Goal: Information Seeking & Learning: Learn about a topic

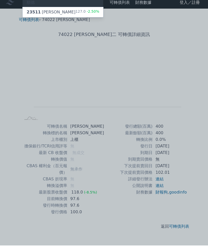
type input "順德"
click at [54, 12] on div "23511 順德一 127.0 -2.50%" at bounding box center [63, 16] width 81 height 10
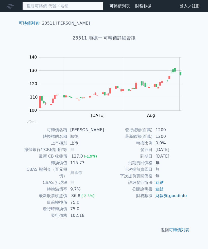
click at [74, 5] on input at bounding box center [62, 6] width 81 height 9
click at [58, 8] on input at bounding box center [62, 6] width 81 height 9
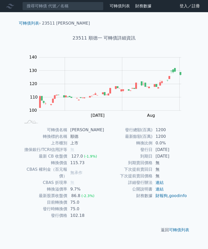
click at [128, 36] on h1 "23511 順德一 可轉債詳細資訊" at bounding box center [104, 37] width 178 height 7
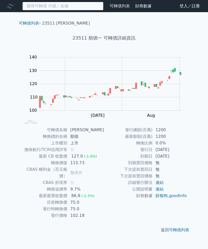
click at [49, 5] on input at bounding box center [62, 6] width 81 height 9
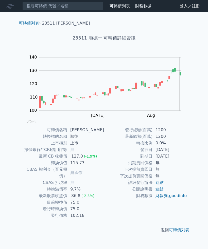
click at [181, 116] on rect at bounding box center [104, 89] width 162 height 71
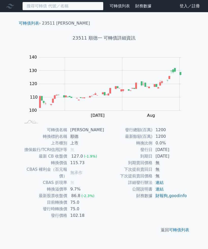
click at [46, 7] on input at bounding box center [62, 6] width 81 height 9
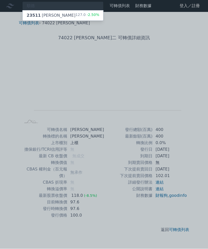
click at [115, 85] on div at bounding box center [104, 124] width 208 height 249
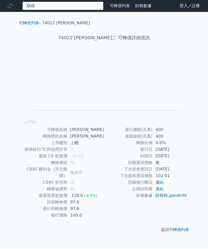
click at [48, 9] on div "順德 23511 順德一 127.0 -2.50%" at bounding box center [62, 6] width 81 height 9
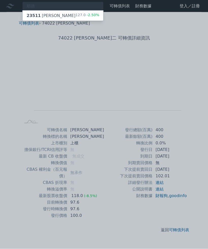
click at [45, 4] on div at bounding box center [104, 124] width 208 height 249
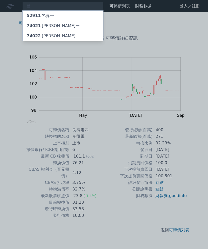
click at [173, 98] on div at bounding box center [104, 124] width 208 height 249
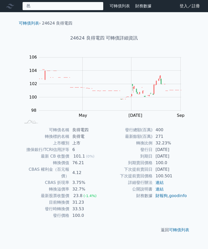
click at [61, 4] on div "邑 52911 邑昇一 74021 邑錡一 74022 邑錡二" at bounding box center [62, 6] width 81 height 9
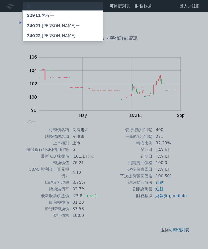
click at [53, 167] on div at bounding box center [104, 124] width 208 height 249
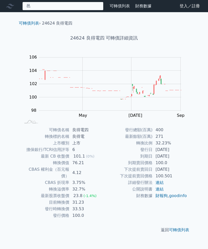
click at [52, 4] on div "邑 52911 邑昇一 74021 邑錡一 74022 邑錡二" at bounding box center [62, 6] width 81 height 9
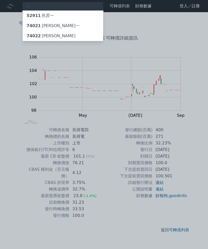
click at [134, 121] on div at bounding box center [104, 124] width 208 height 249
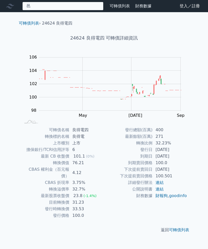
click at [46, 4] on div "邑 52911 邑昇一 74021 邑錡一 74022 邑錡二" at bounding box center [62, 6] width 81 height 9
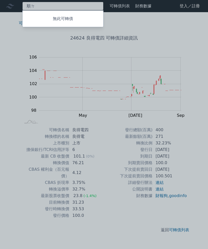
type input "順德"
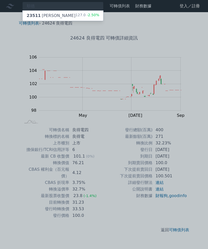
click at [50, 16] on div "23511 順德一" at bounding box center [51, 16] width 49 height 6
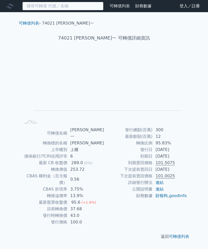
click at [61, 4] on input at bounding box center [62, 6] width 81 height 9
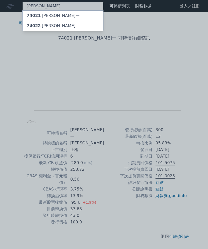
type input "邑錡"
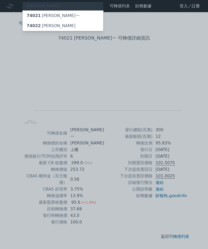
click at [54, 26] on div "74022 邑錡二" at bounding box center [63, 26] width 81 height 10
